Goal: Task Accomplishment & Management: Use online tool/utility

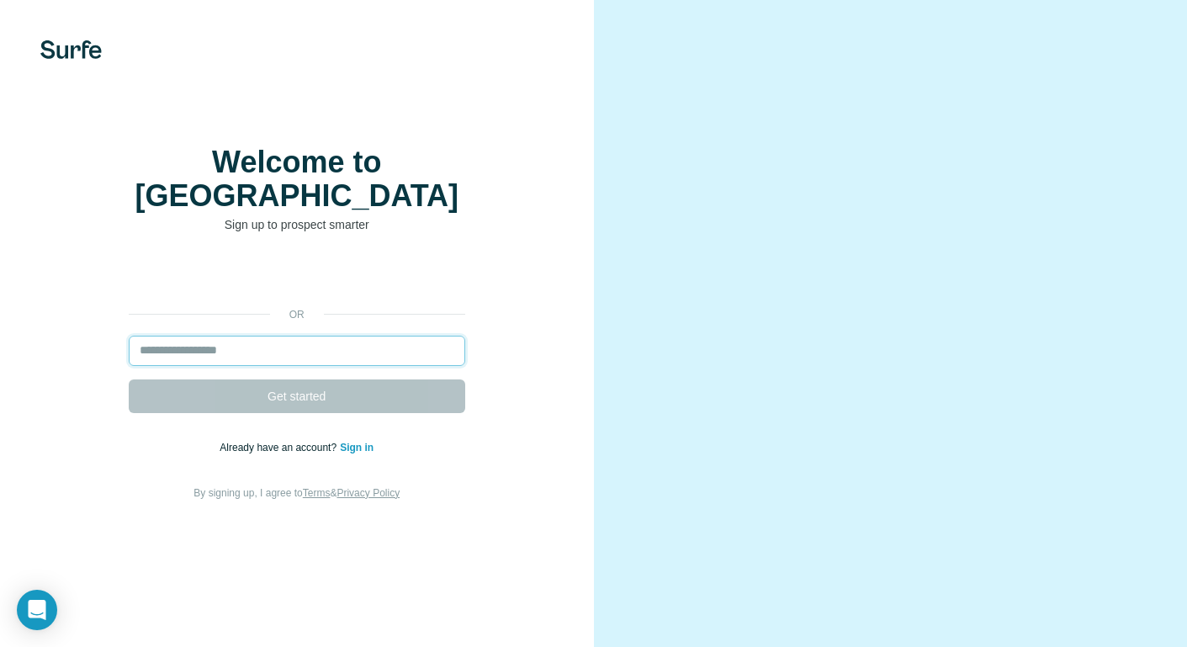
click at [236, 339] on input "email" at bounding box center [297, 351] width 336 height 30
click at [359, 442] on link "Sign in" at bounding box center [357, 448] width 34 height 12
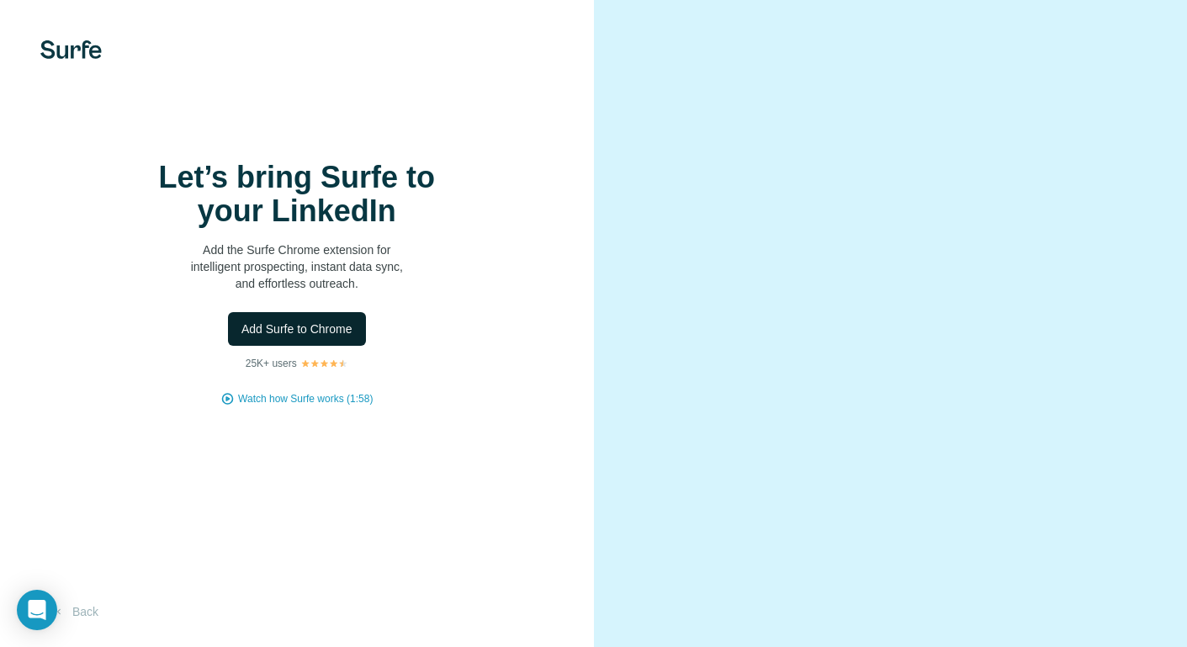
click at [310, 334] on span "Add Surfe to Chrome" at bounding box center [296, 328] width 111 height 17
